Goal: Task Accomplishment & Management: Use online tool/utility

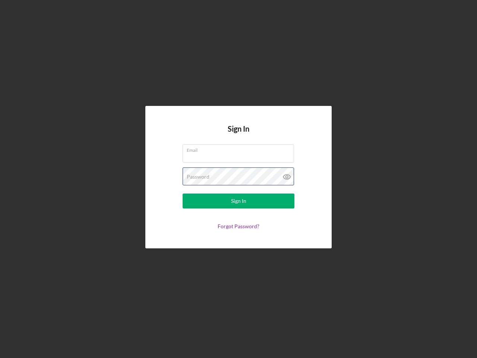
click at [238, 179] on div "Password" at bounding box center [239, 176] width 112 height 19
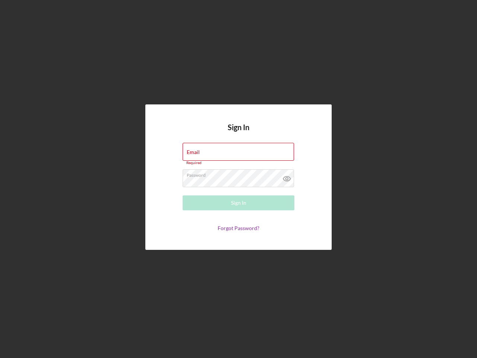
click at [287, 177] on icon at bounding box center [287, 178] width 19 height 19
